Goal: Navigation & Orientation: Find specific page/section

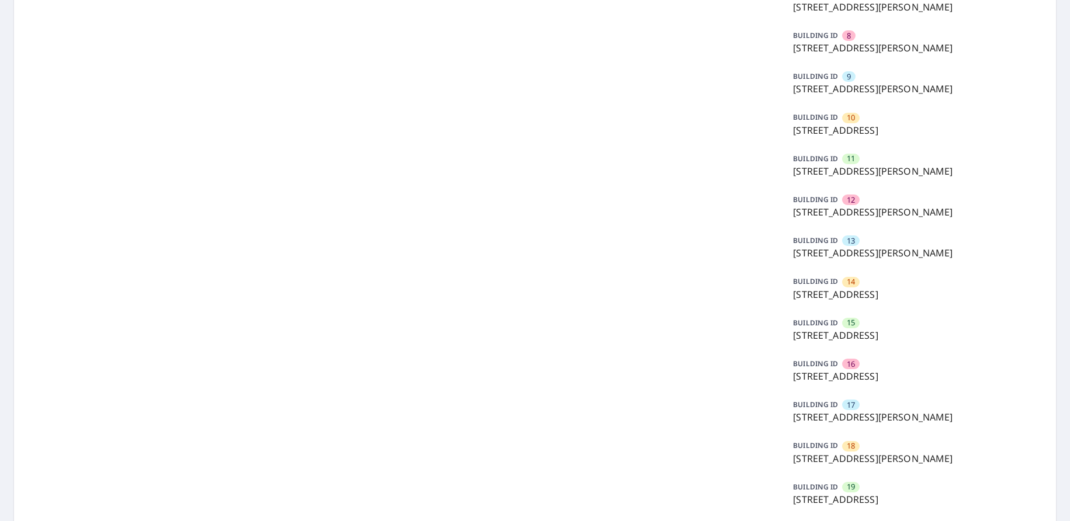
scroll to position [584, 0]
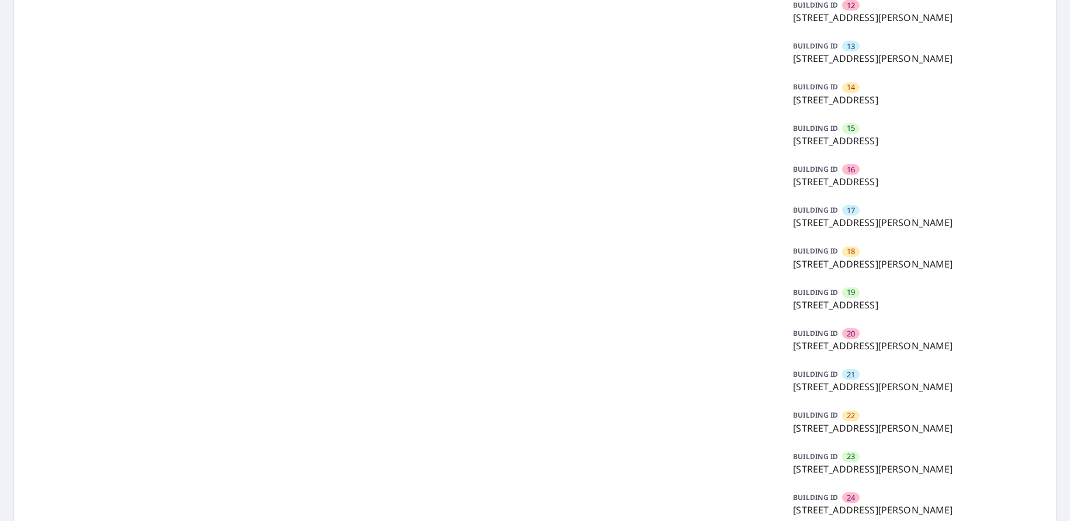
click at [809, 420] on p "BUILDING ID" at bounding box center [815, 415] width 45 height 10
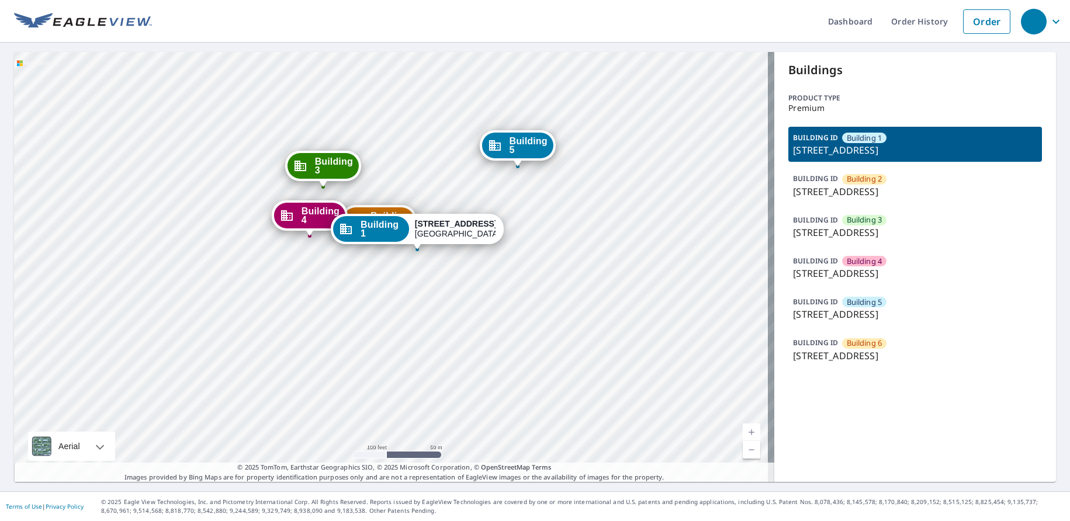
click at [811, 348] on p "BUILDING ID" at bounding box center [815, 343] width 45 height 10
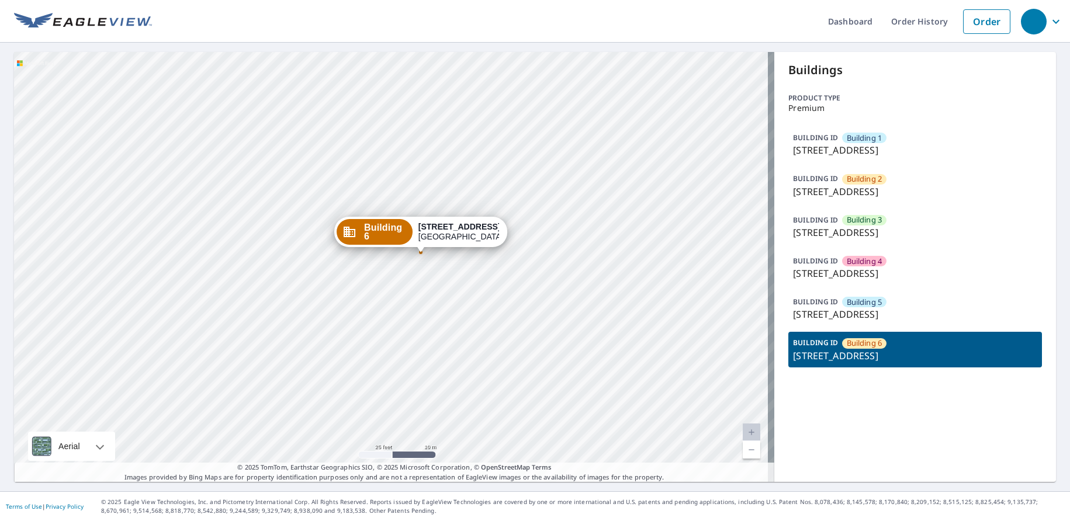
drag, startPoint x: 472, startPoint y: 261, endPoint x: 425, endPoint y: 280, distance: 50.6
click at [425, 280] on div "Building 1 8675 RIVER HOMES LN BONITA SPRINGS, FL 34135 Building 2 8675 RIVER H…" at bounding box center [394, 267] width 760 height 430
